Goal: Task Accomplishment & Management: Manage account settings

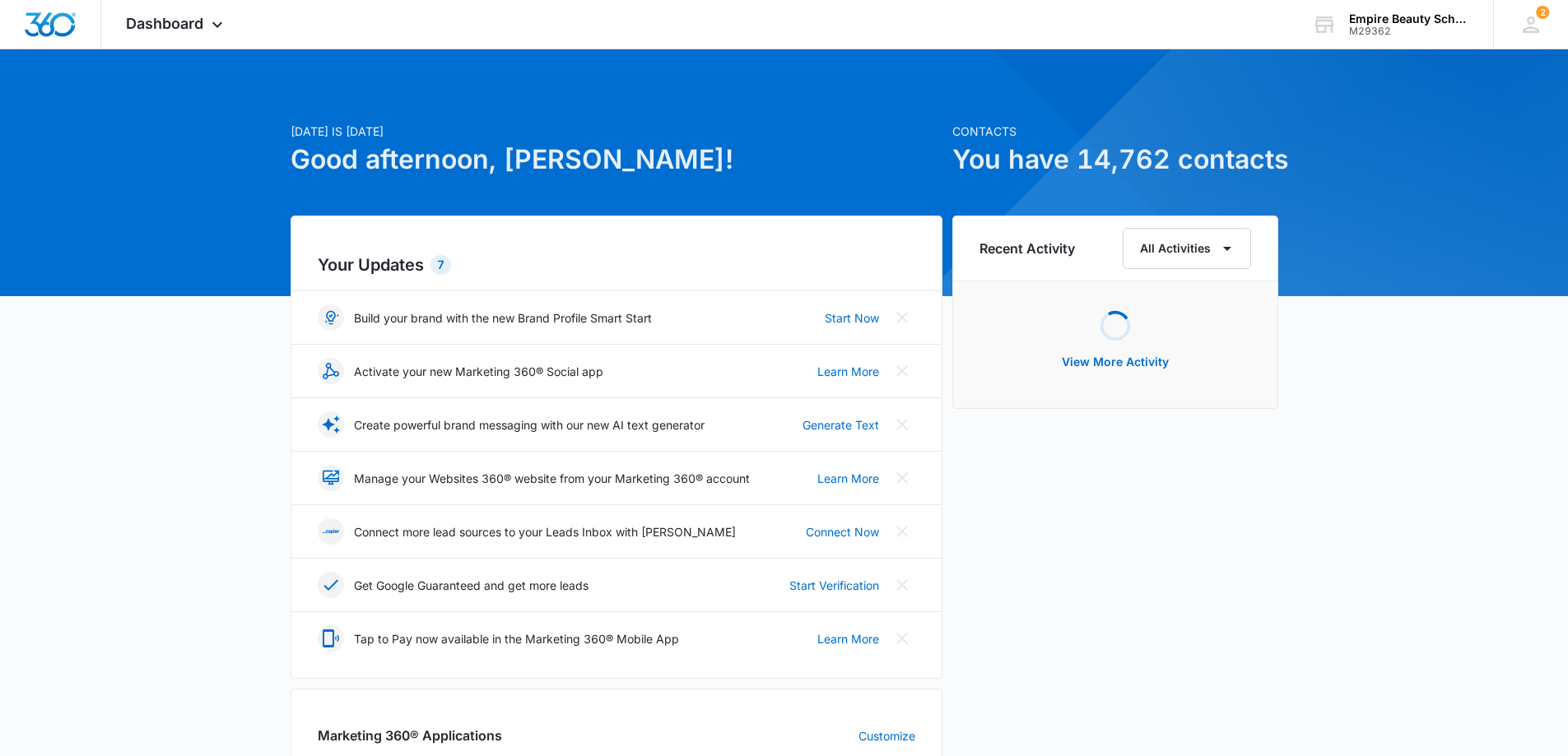
scroll to position [246, 0]
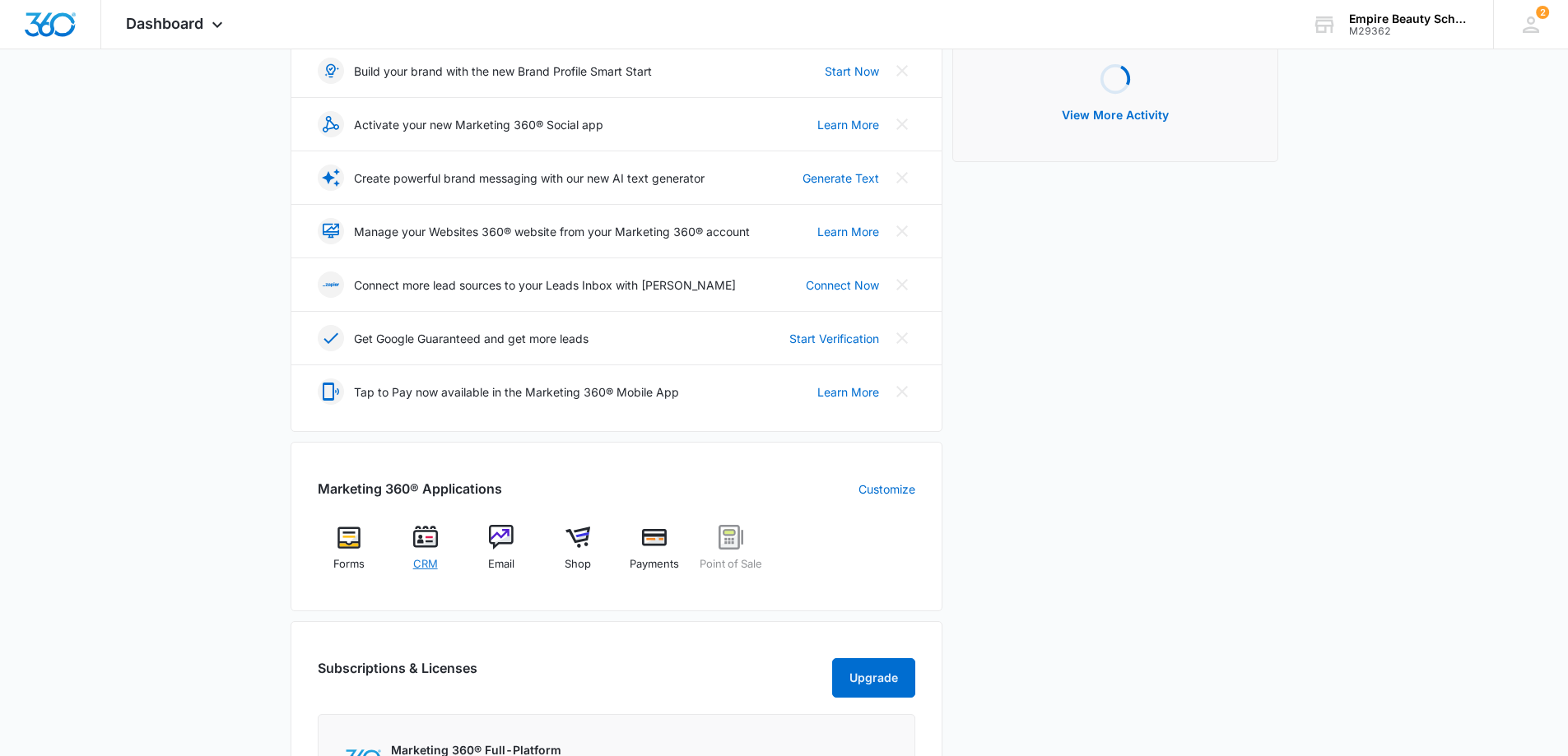
click at [429, 537] on img at bounding box center [425, 537] width 25 height 25
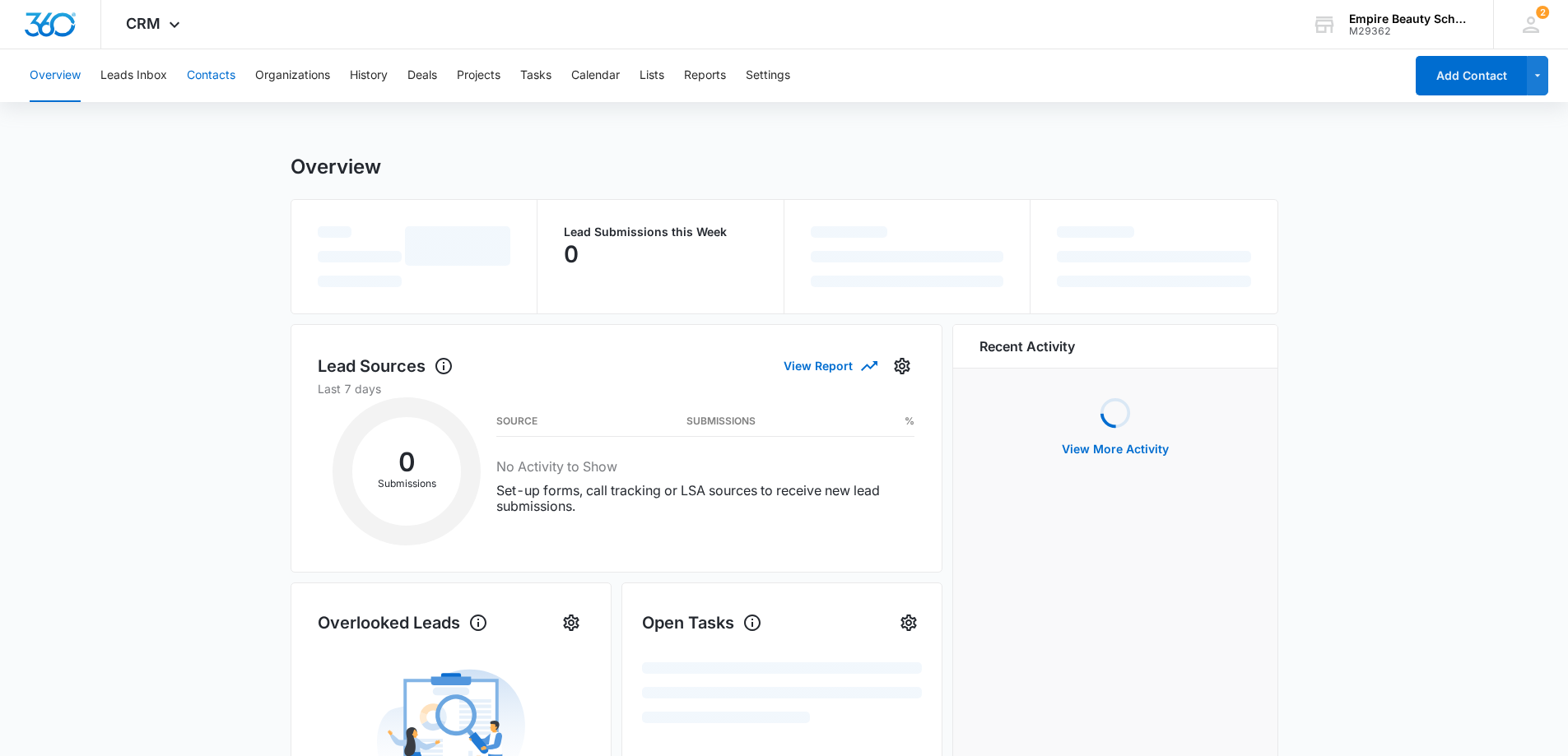
click at [225, 80] on button "Contacts" at bounding box center [211, 75] width 48 height 53
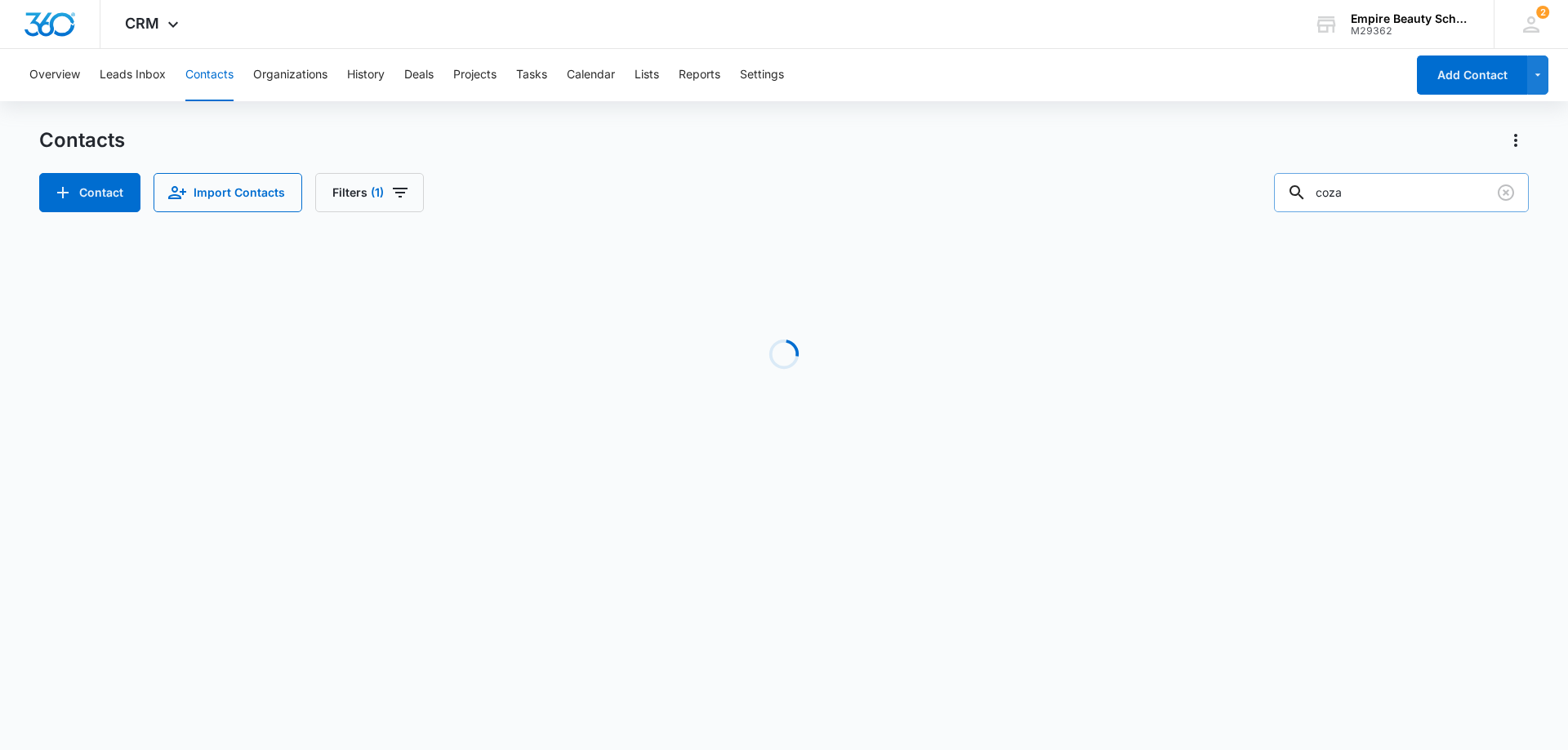
click at [1381, 197] on input "coza" at bounding box center [1401, 193] width 255 height 39
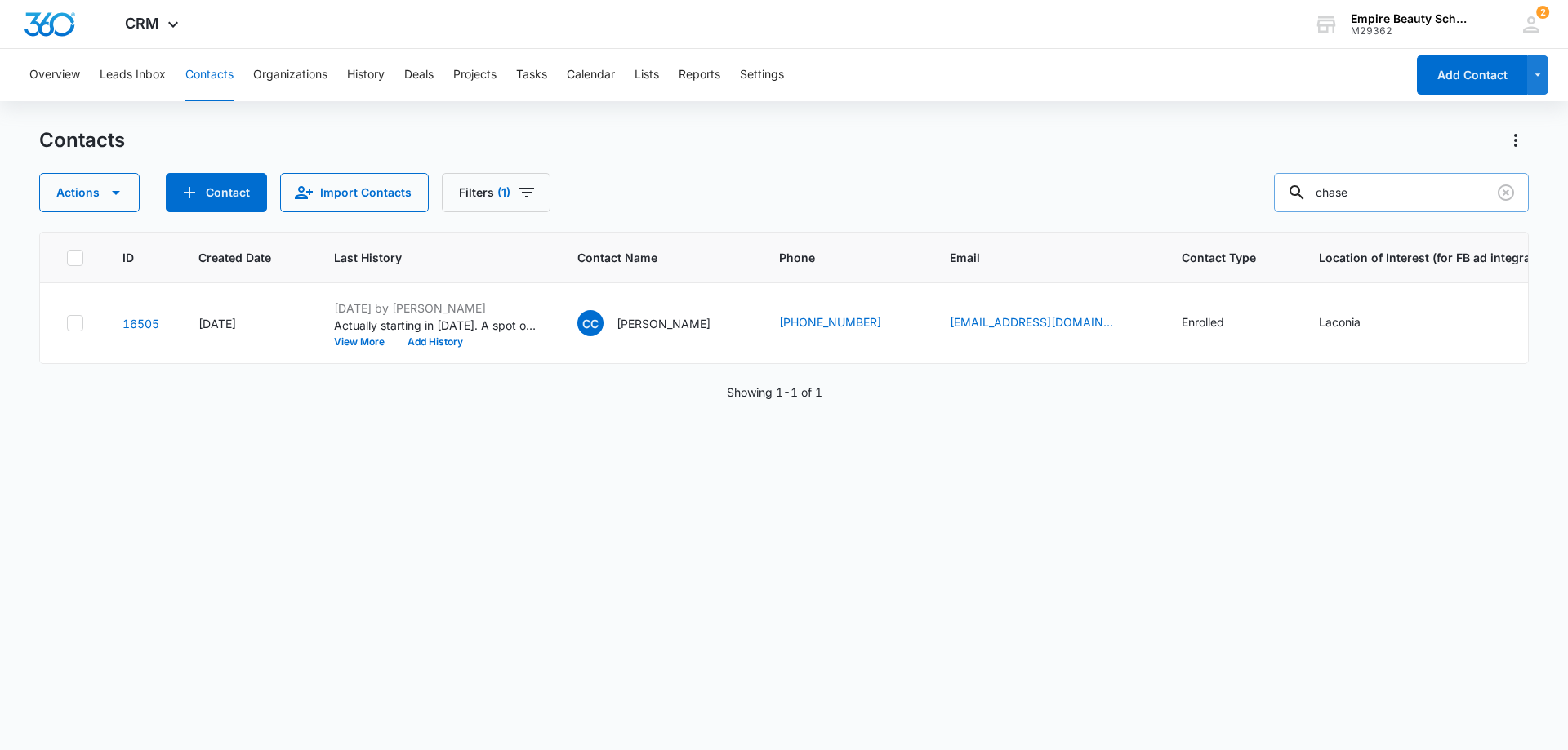
type input "chase"
click at [476, 204] on button "Filters (1)" at bounding box center [497, 193] width 109 height 39
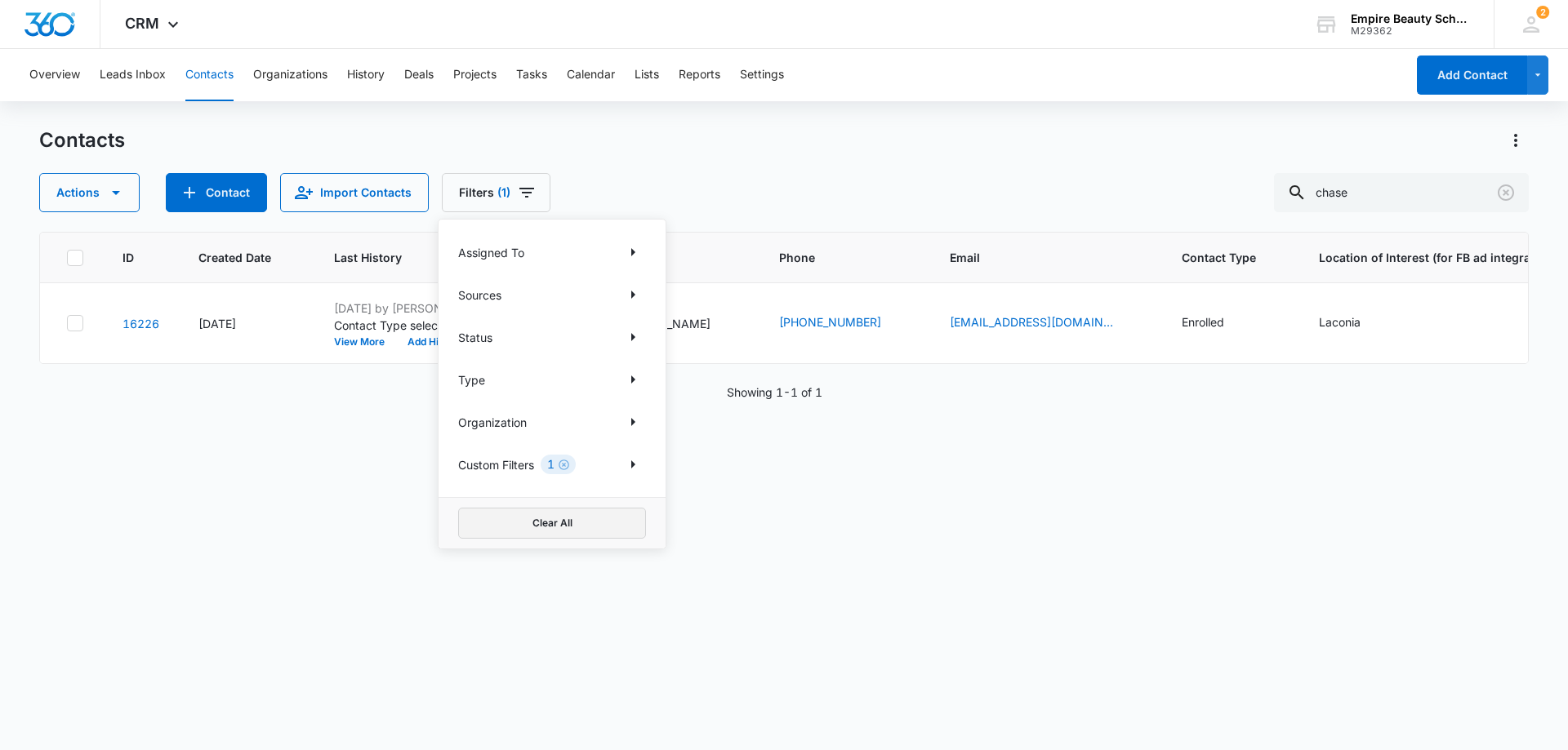
click at [503, 522] on button "Clear All" at bounding box center [552, 523] width 188 height 31
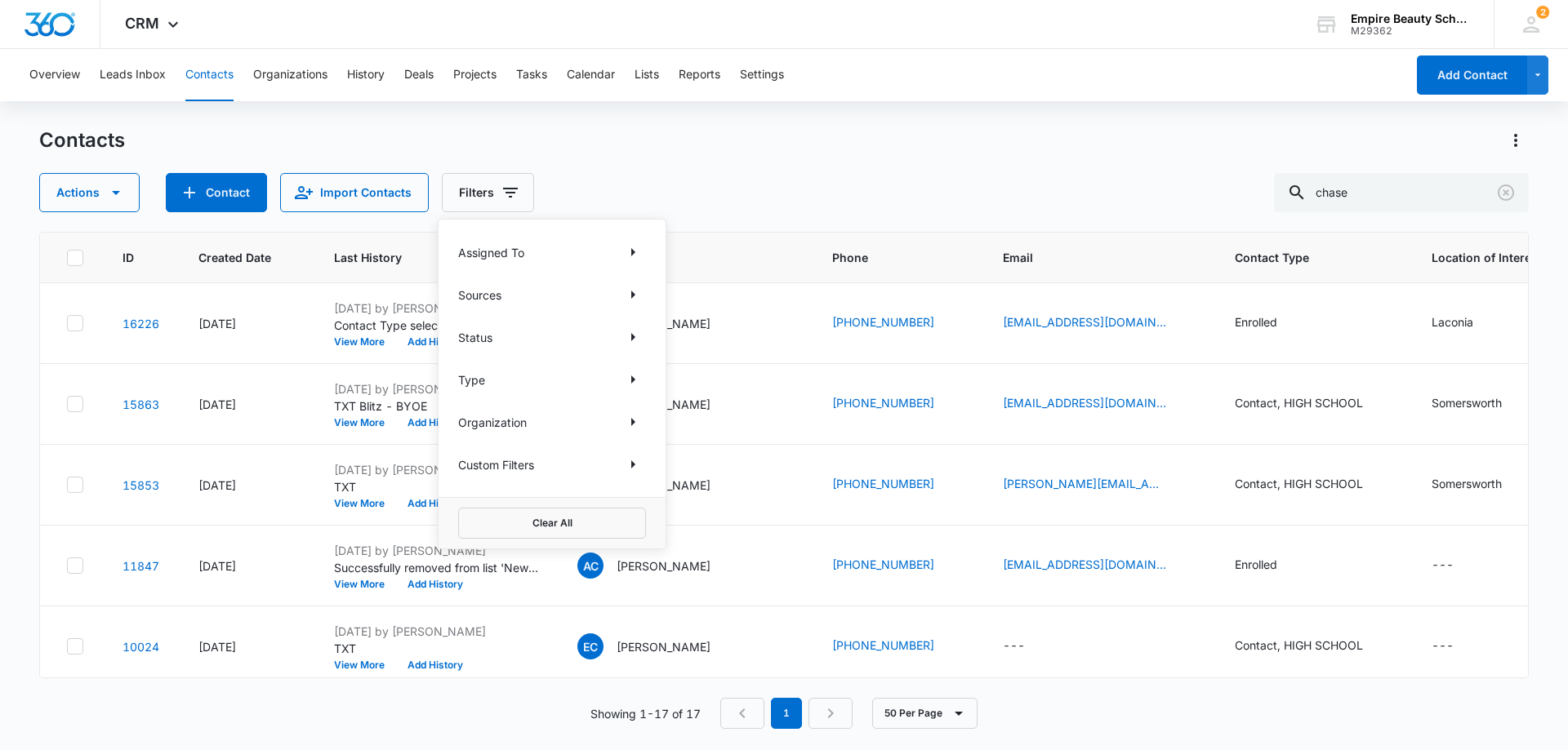
click at [900, 146] on div "Contacts" at bounding box center [784, 140] width 1490 height 26
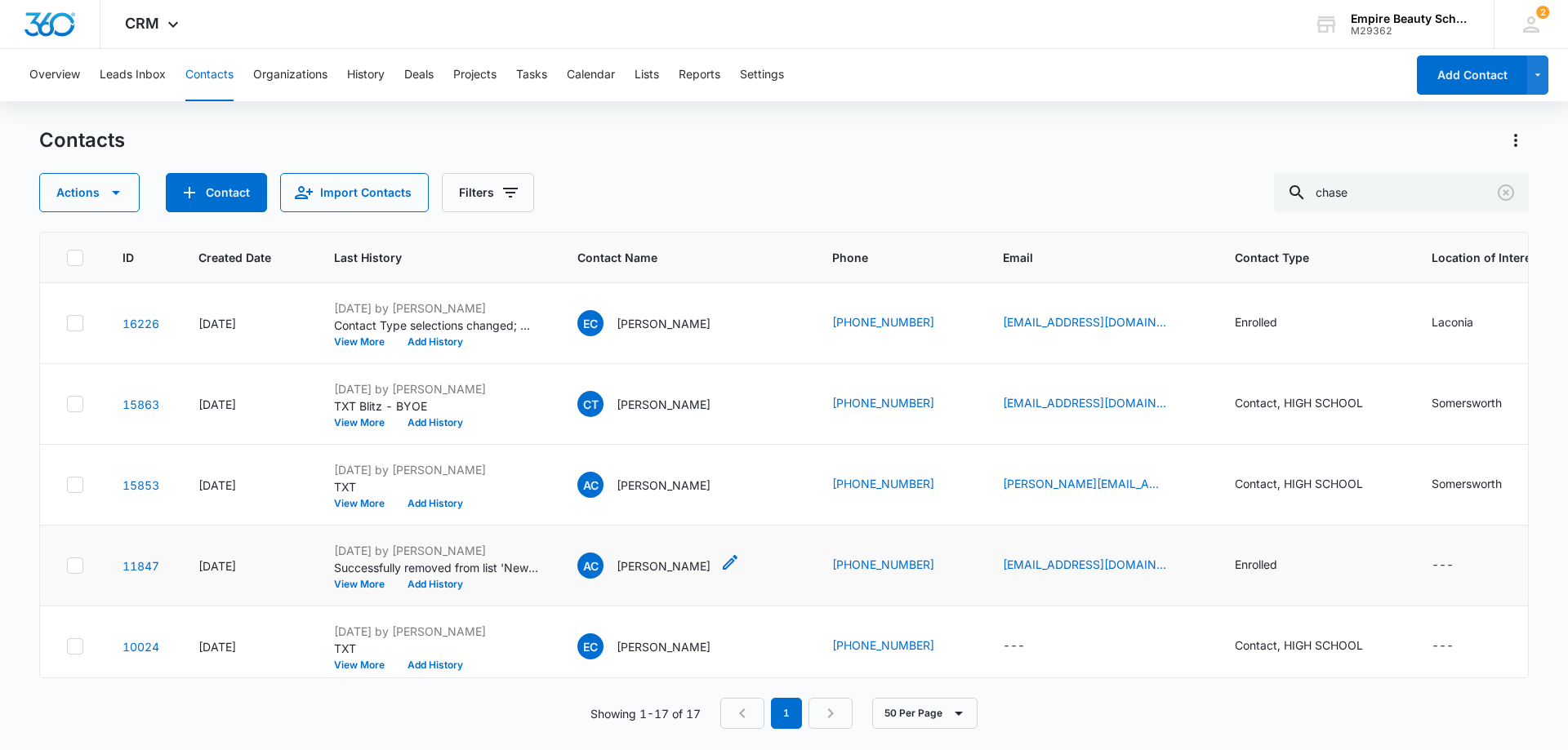
click at [645, 565] on p "[PERSON_NAME]" at bounding box center [664, 565] width 94 height 18
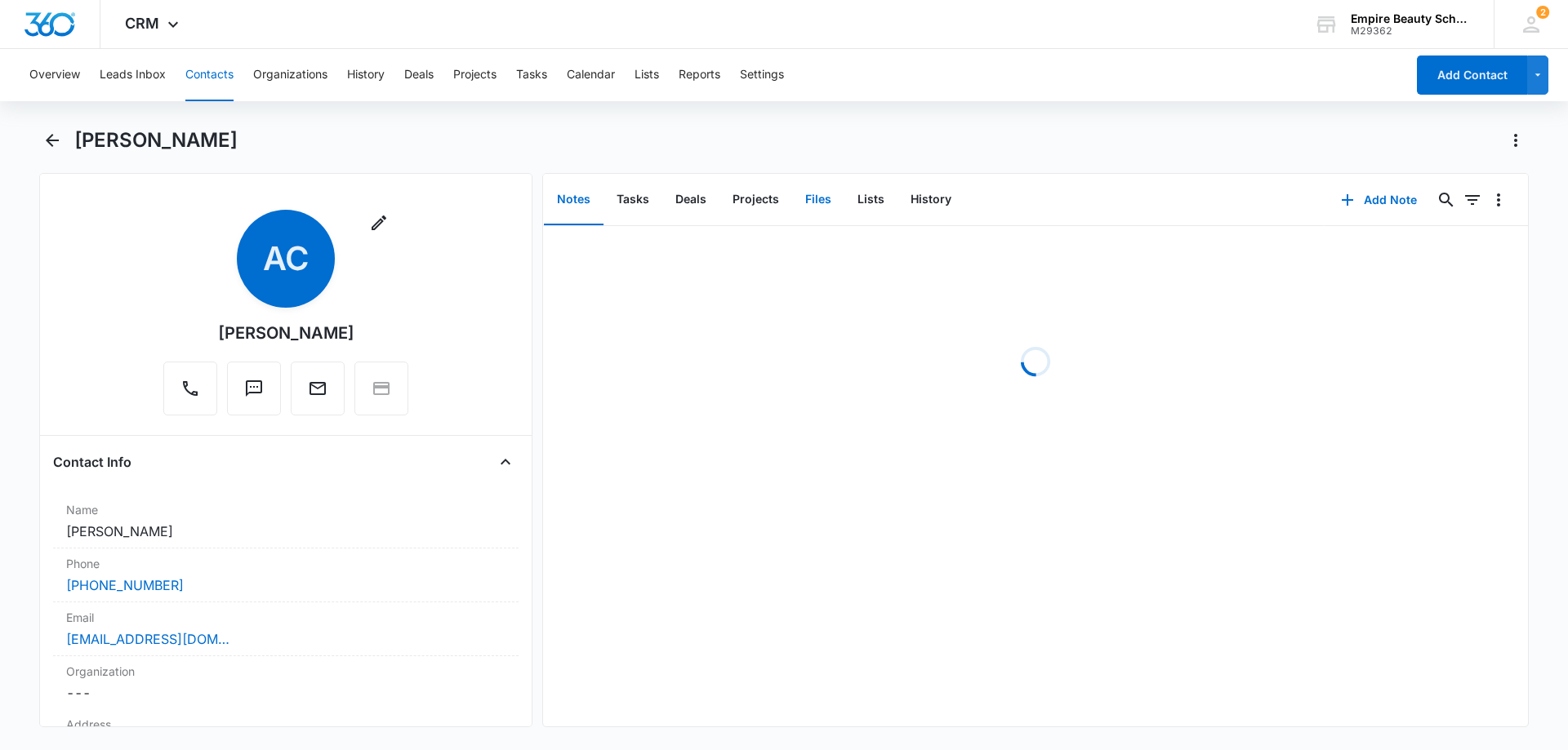
click at [822, 192] on button "Files" at bounding box center [818, 199] width 53 height 51
click at [1436, 198] on button "Add File" at bounding box center [1435, 200] width 102 height 39
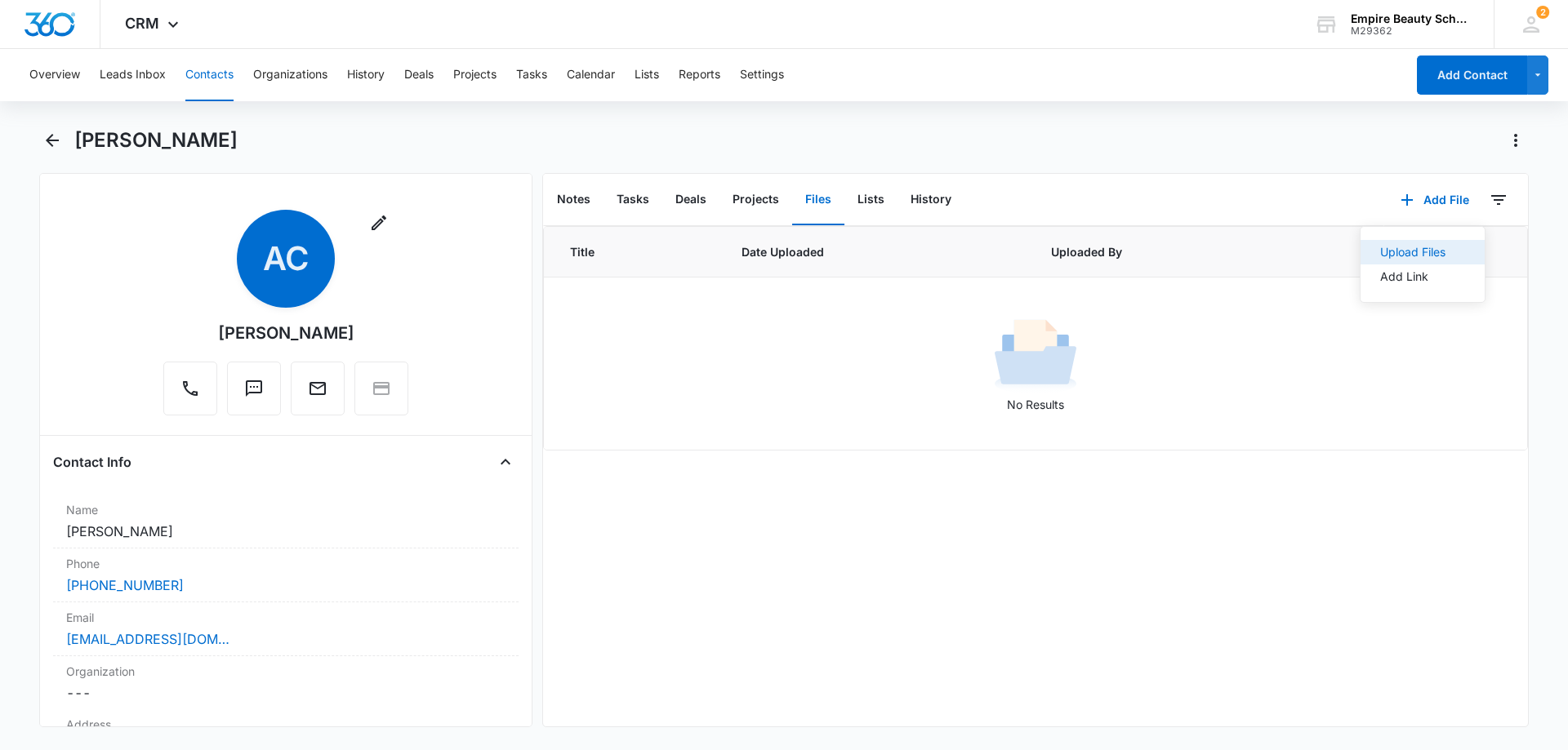
click at [1407, 253] on div "Upload Files" at bounding box center [1412, 252] width 66 height 11
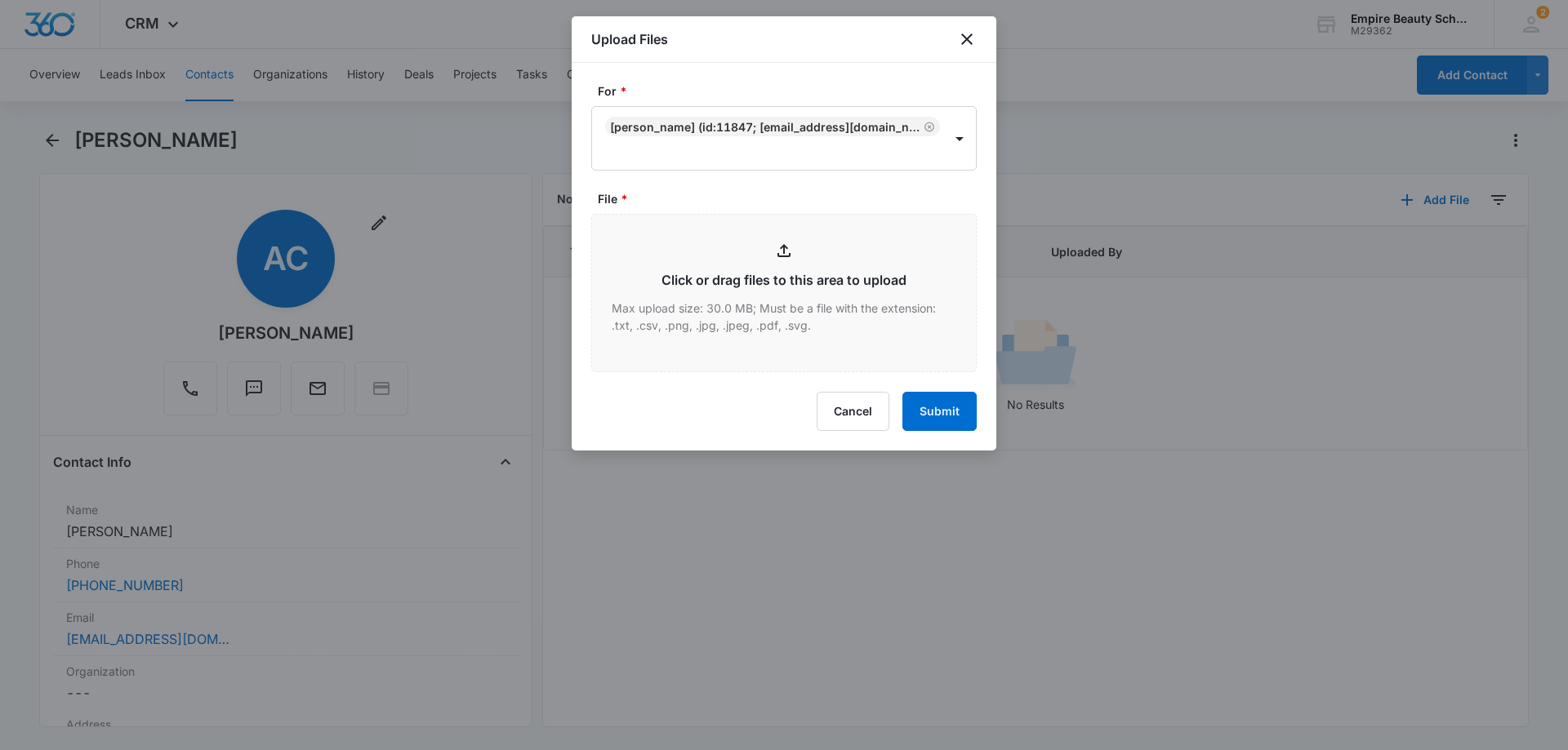
type input "C:\fakepath\[PERSON_NAME] aug est.pdf"
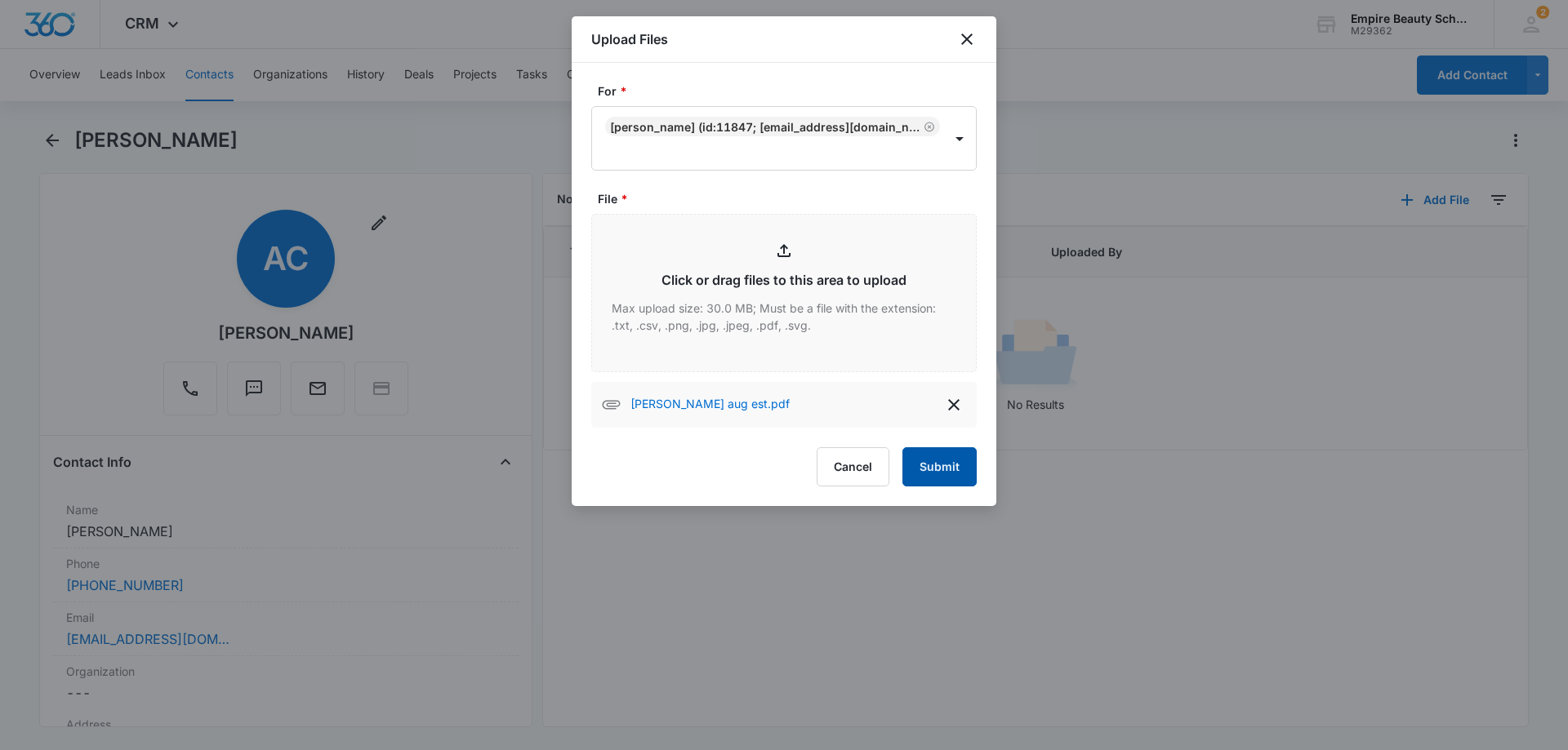
click at [944, 458] on button "Submit" at bounding box center [940, 467] width 75 height 39
